Goal: Find specific page/section: Find specific page/section

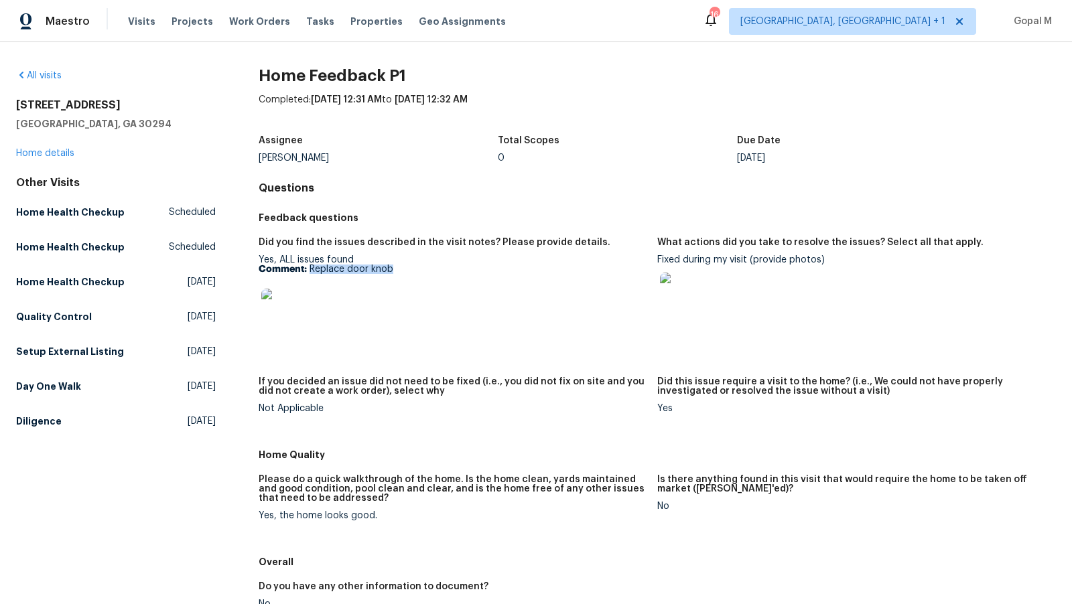
drag, startPoint x: 309, startPoint y: 267, endPoint x: 457, endPoint y: 267, distance: 148.1
click at [457, 267] on p "Comment: Replace door knob" at bounding box center [453, 269] width 388 height 9
copy p "Replace door knob"
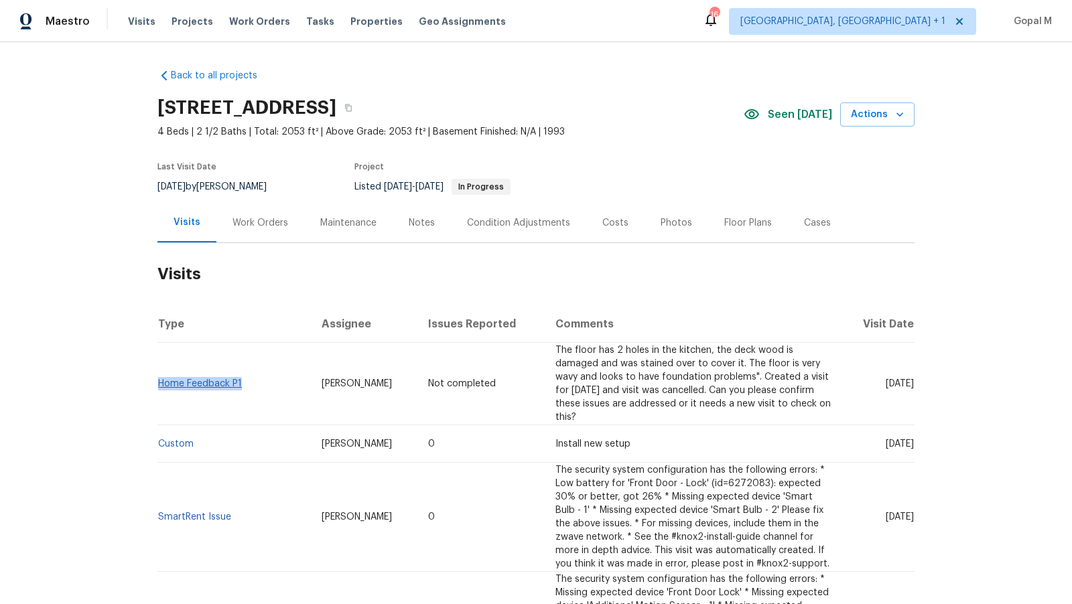
drag, startPoint x: 244, startPoint y: 377, endPoint x: 159, endPoint y: 377, distance: 85.1
click at [159, 377] on td "Home Feedback P1" at bounding box center [233, 384] width 153 height 82
copy link "Home Feedback P1"
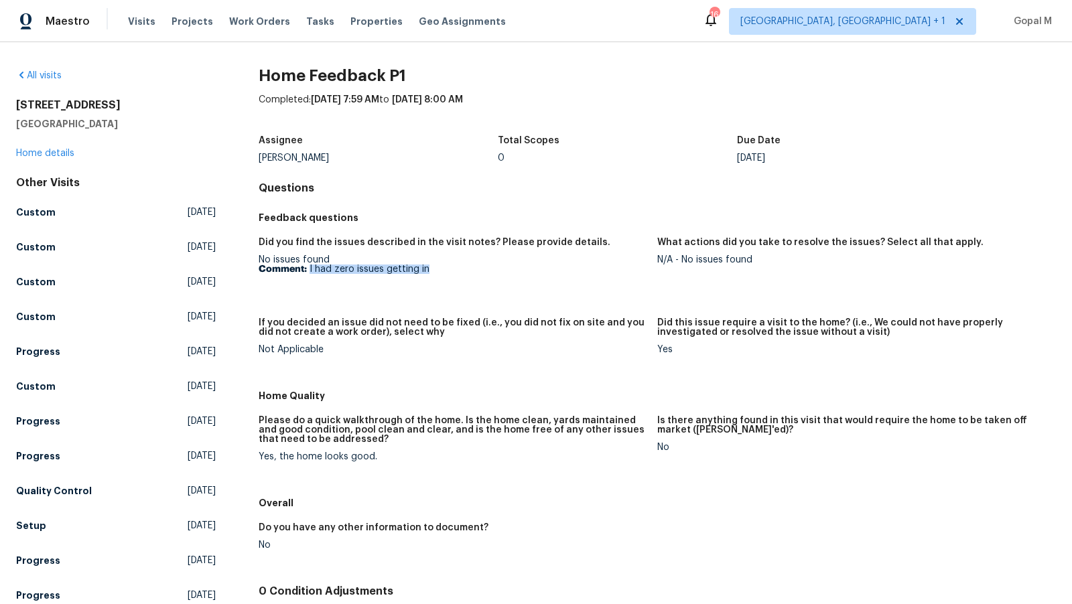
drag, startPoint x: 309, startPoint y: 269, endPoint x: 433, endPoint y: 268, distance: 124.6
click at [433, 268] on p "Comment: I had zero issues getting in" at bounding box center [453, 269] width 388 height 9
copy p "I had zero issues getting in"
drag, startPoint x: 682, startPoint y: 261, endPoint x: 758, endPoint y: 265, distance: 75.8
click at [758, 265] on figure "What actions did you take to resolve the issues? Select all that apply. N/A - N…" at bounding box center [856, 270] width 399 height 64
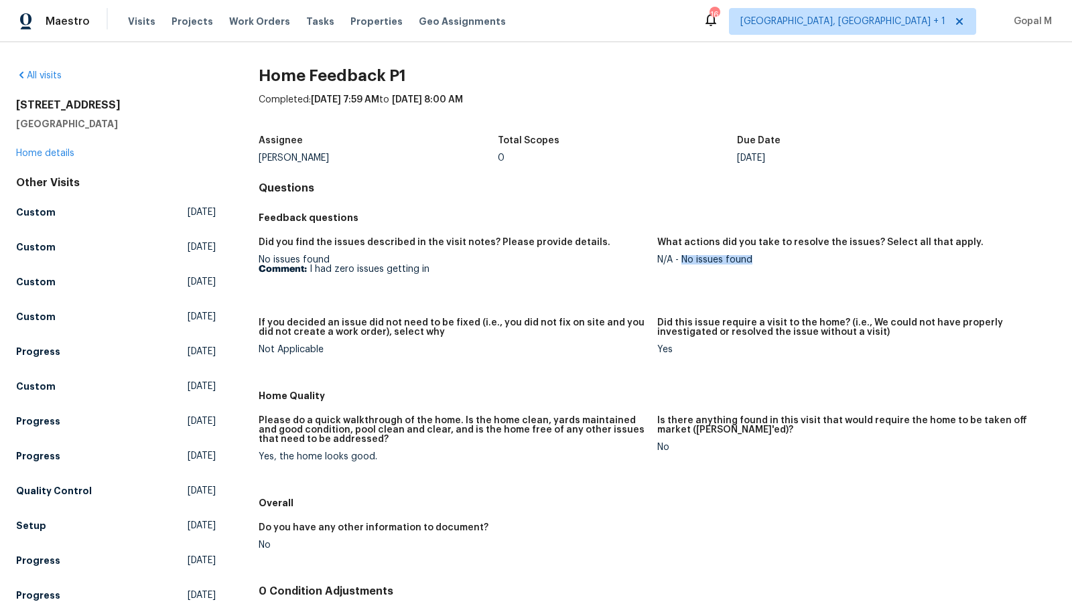
copy div "No issues found"
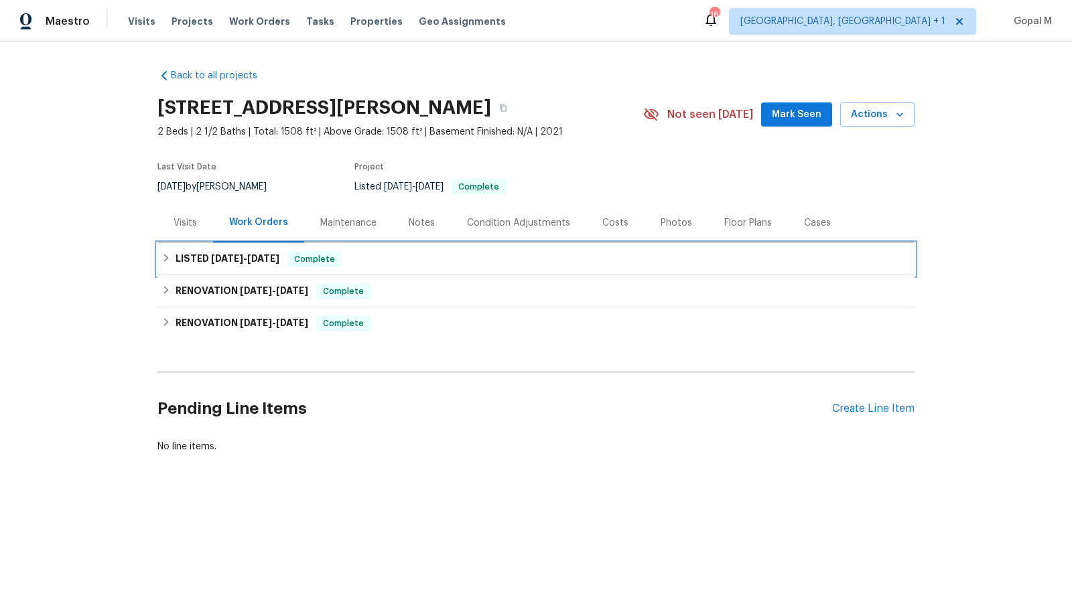
click at [255, 263] on h6 "LISTED 4/2/25 - 4/9/25" at bounding box center [228, 259] width 104 height 16
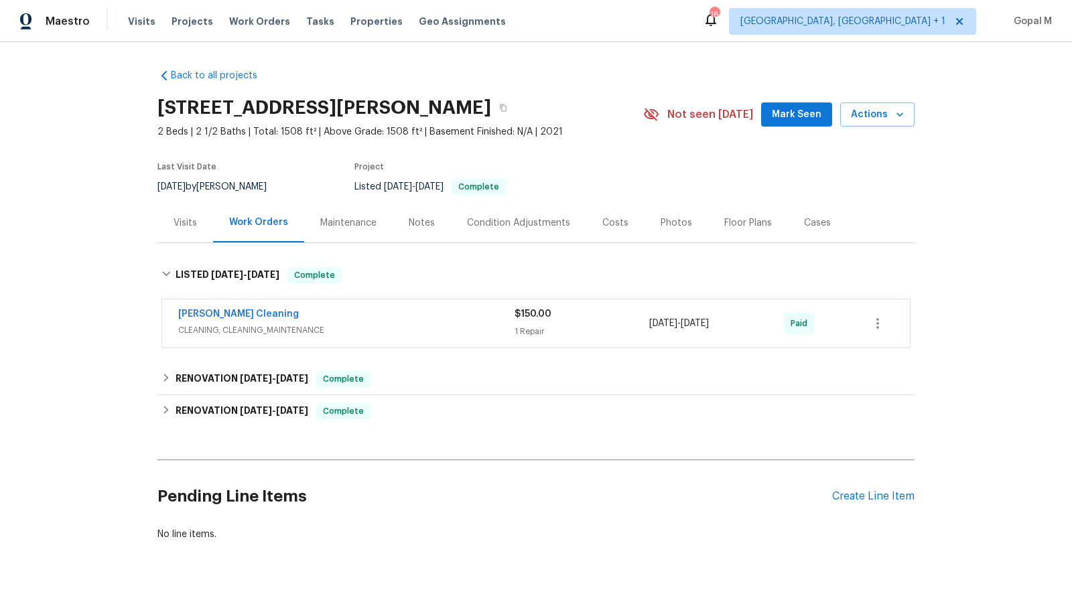
click at [178, 225] on div "Visits" at bounding box center [185, 222] width 23 height 13
